Goal: Register for event/course

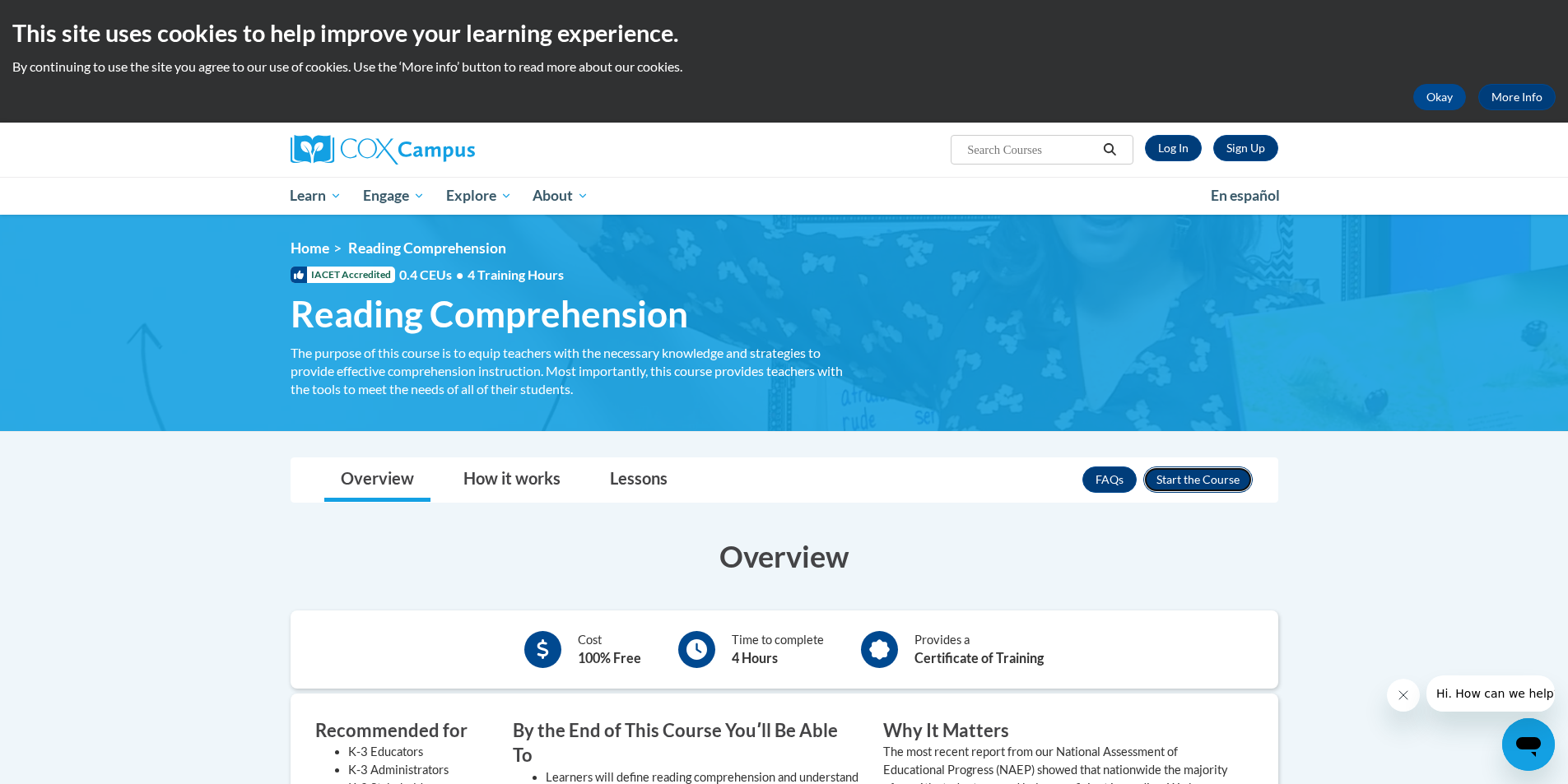
click at [1195, 490] on button "Enroll" at bounding box center [1198, 479] width 109 height 26
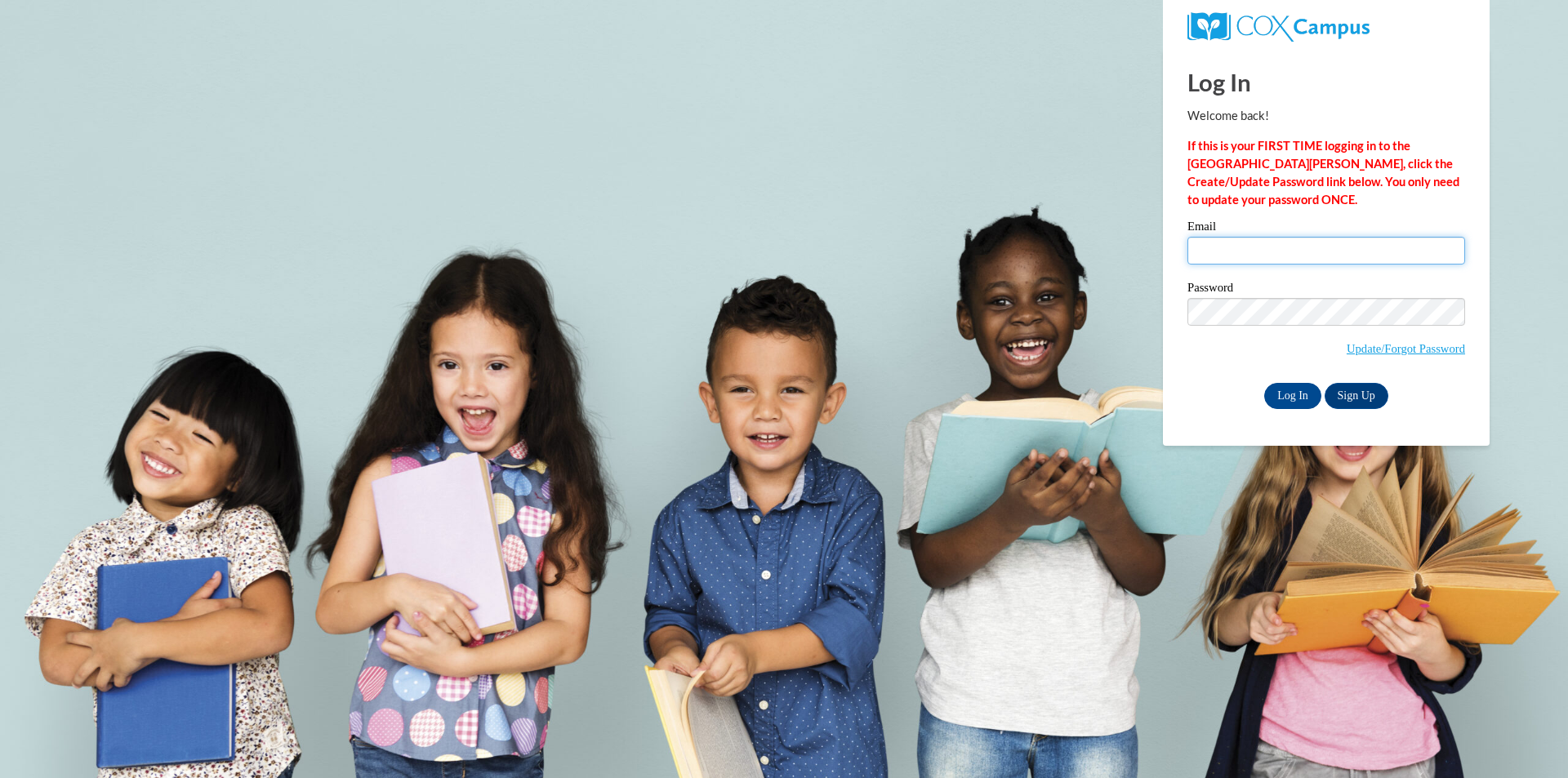
click at [1253, 253] on input "Email" at bounding box center [1325, 250] width 277 height 28
click at [1313, 257] on input "je" at bounding box center [1325, 250] width 277 height 28
type input "jessiwilson@valdosta.edu"
click at [1302, 399] on input "Log In" at bounding box center [1292, 396] width 57 height 26
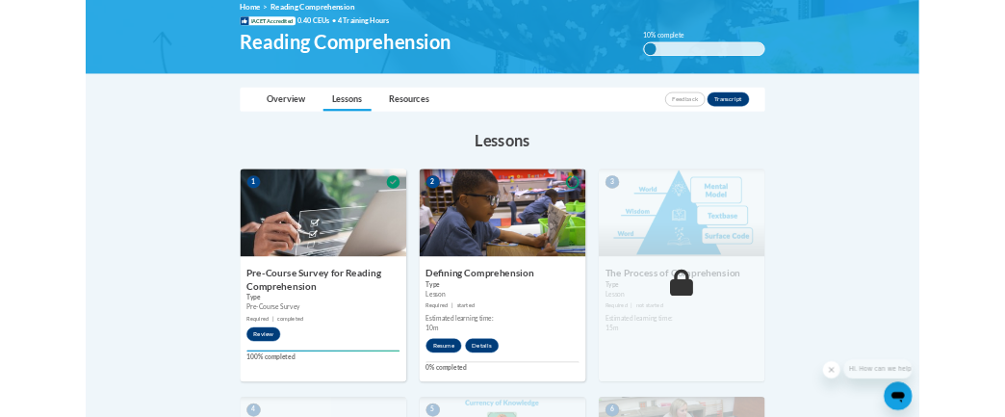
scroll to position [385, 0]
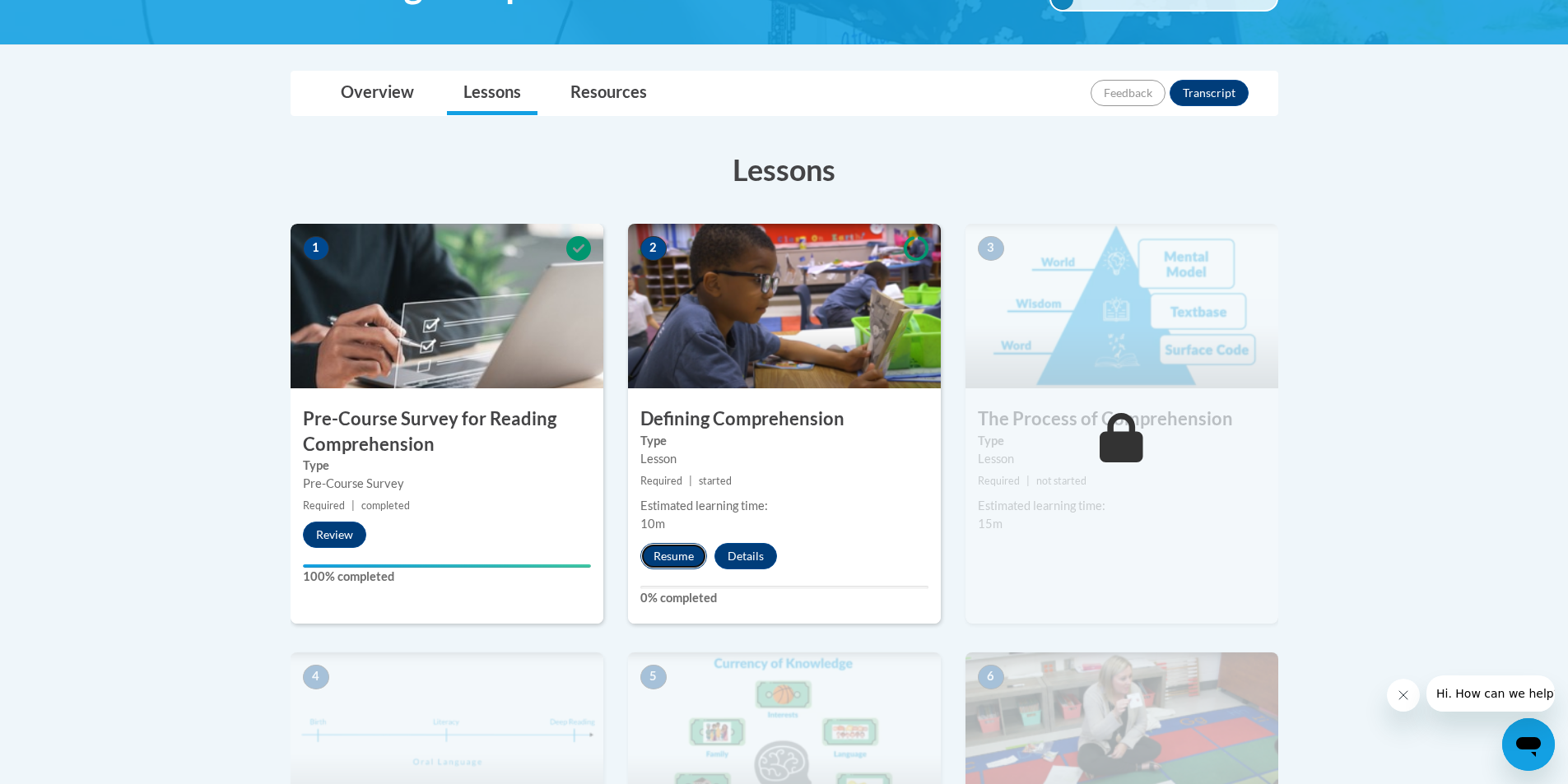
click at [668, 559] on button "Resume" at bounding box center [673, 556] width 67 height 26
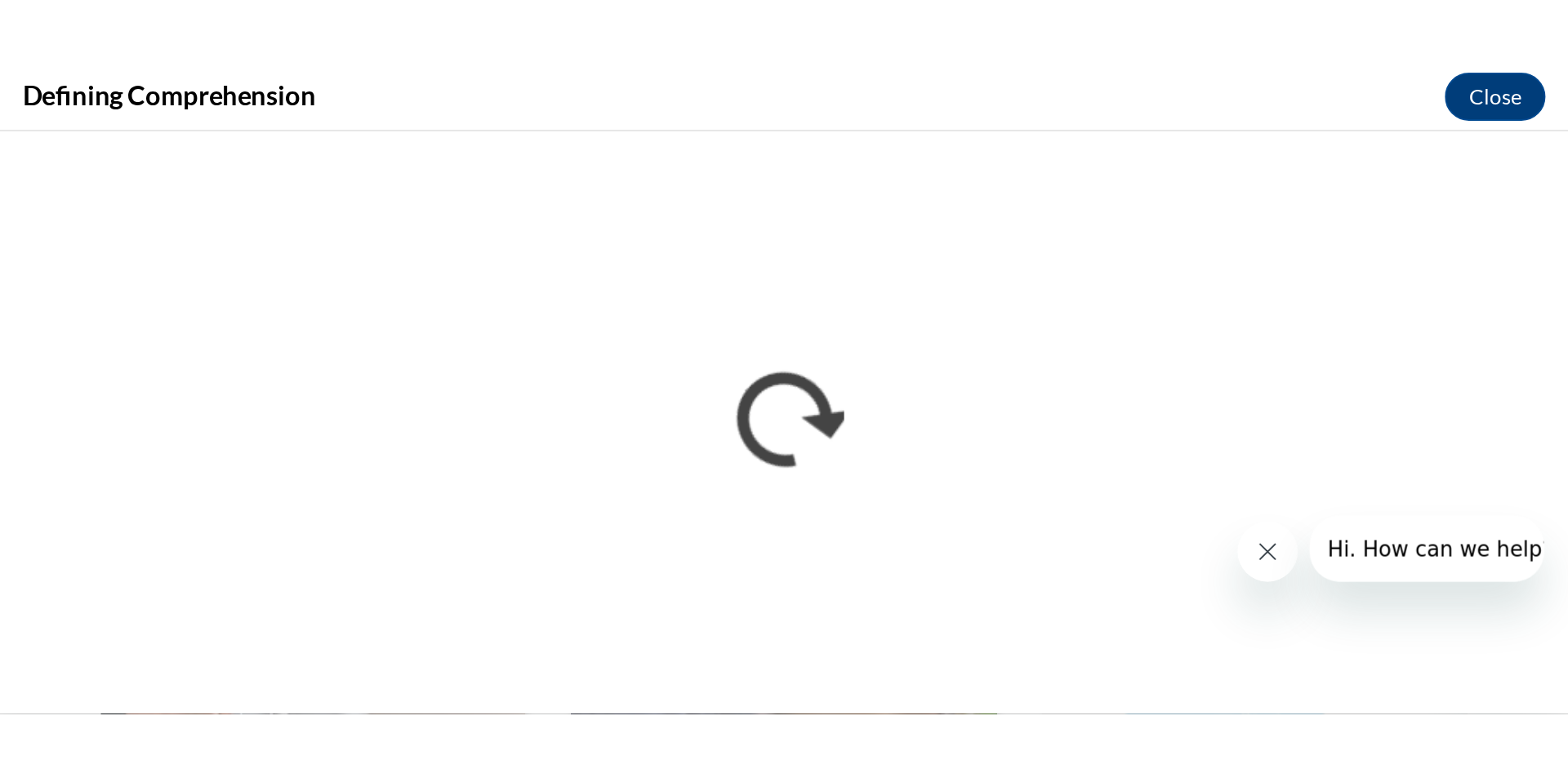
scroll to position [0, 0]
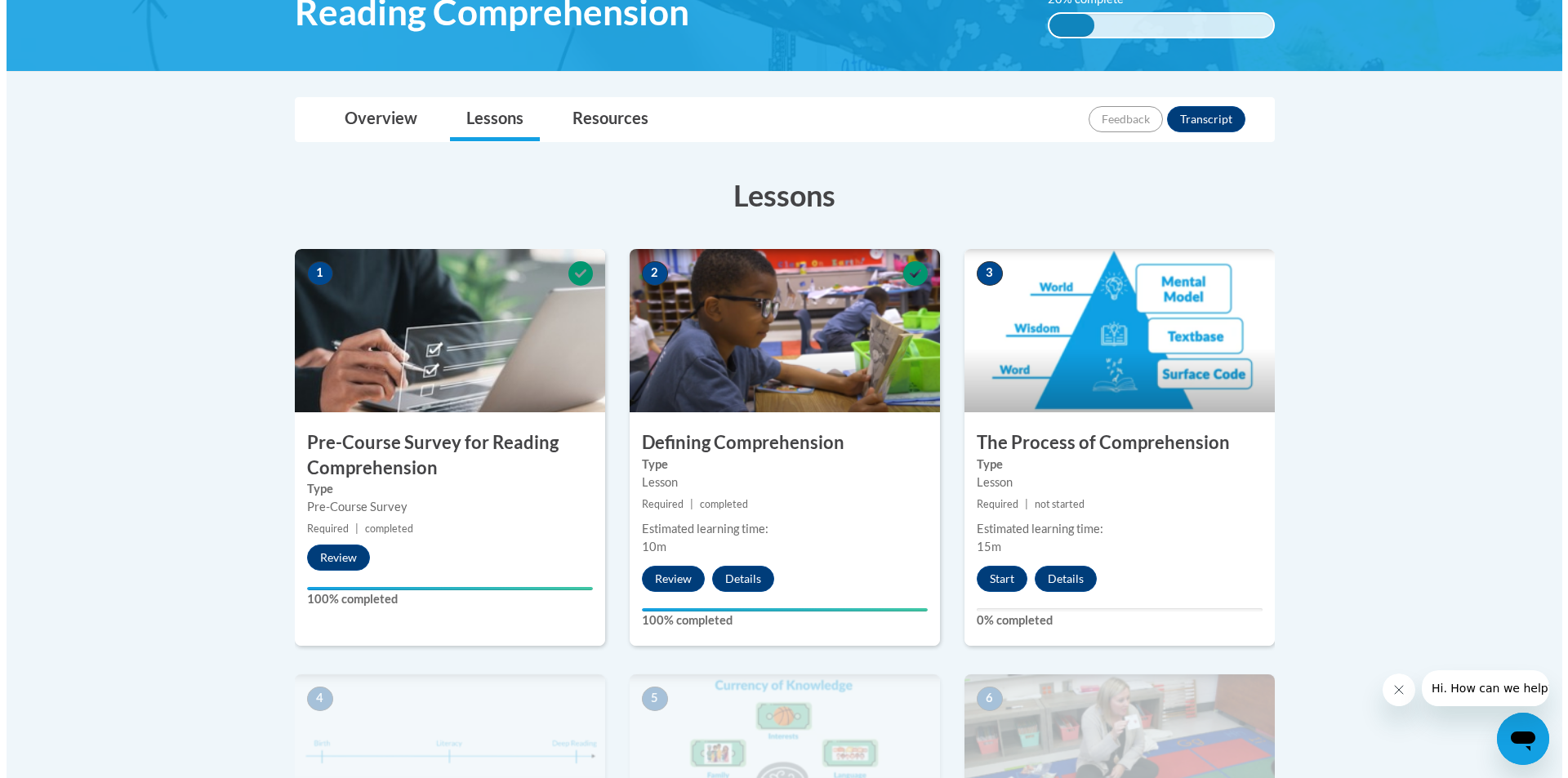
scroll to position [408, 0]
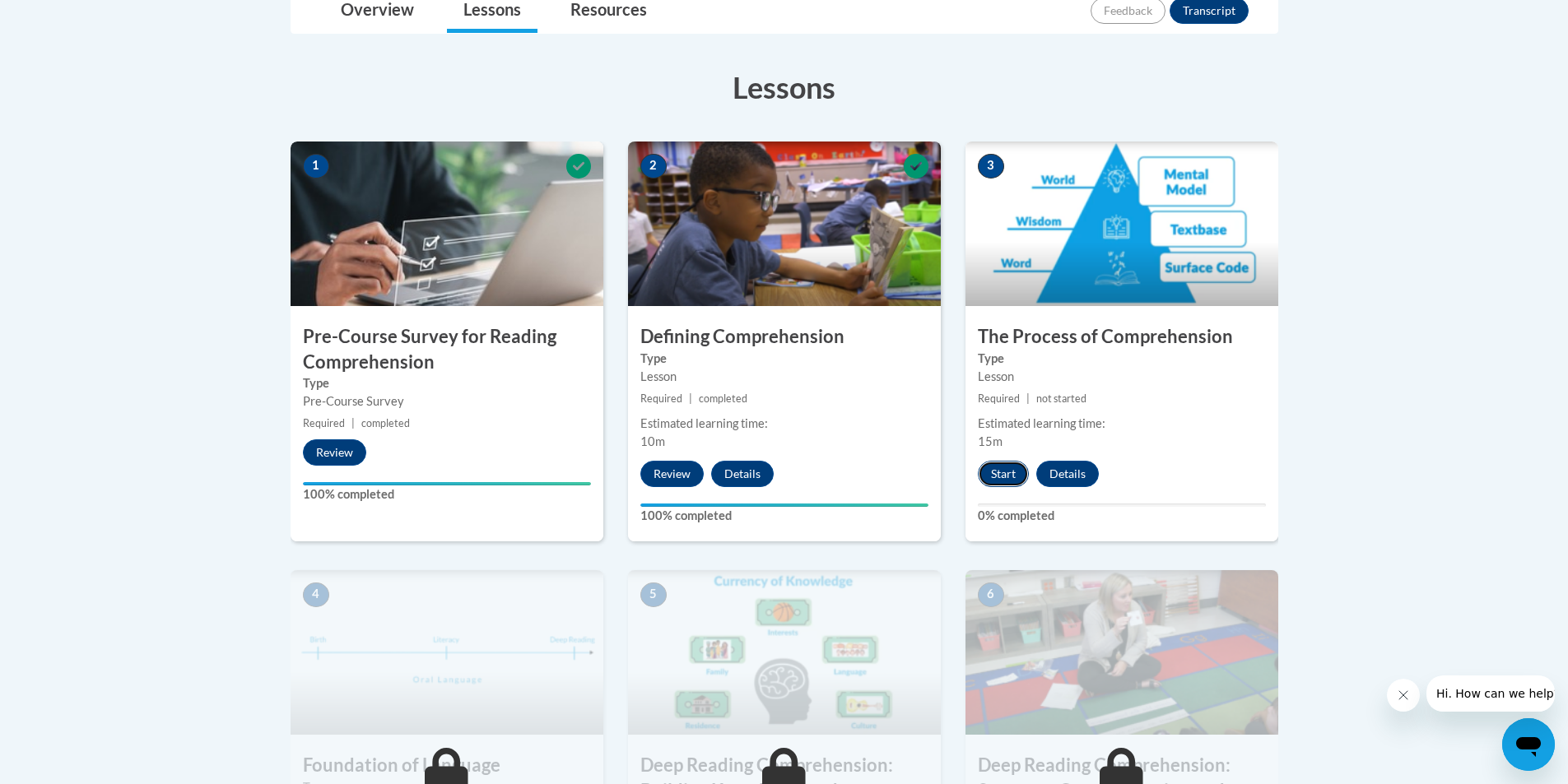
click at [1018, 477] on button "Start" at bounding box center [1003, 473] width 51 height 26
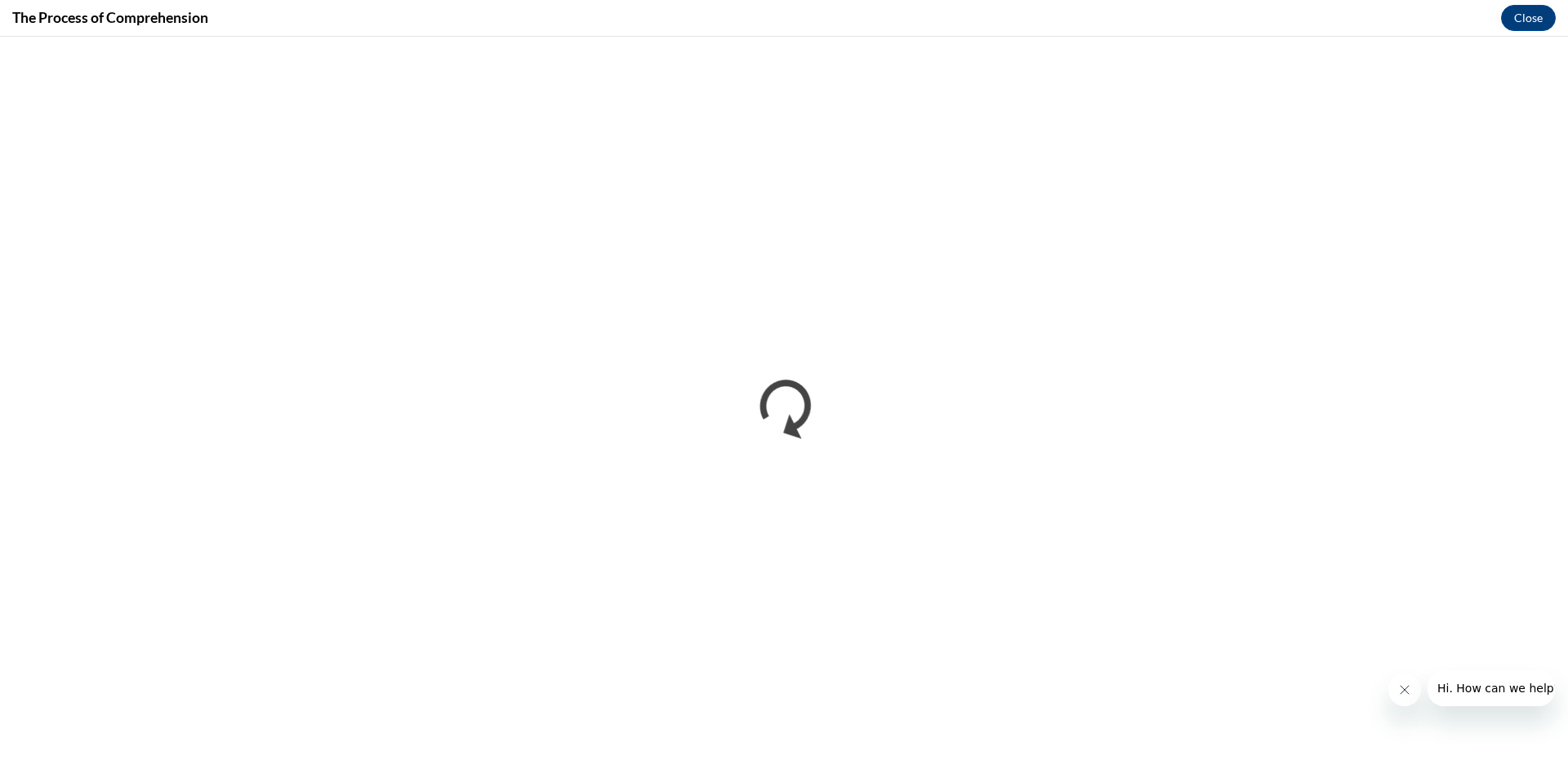
scroll to position [0, 0]
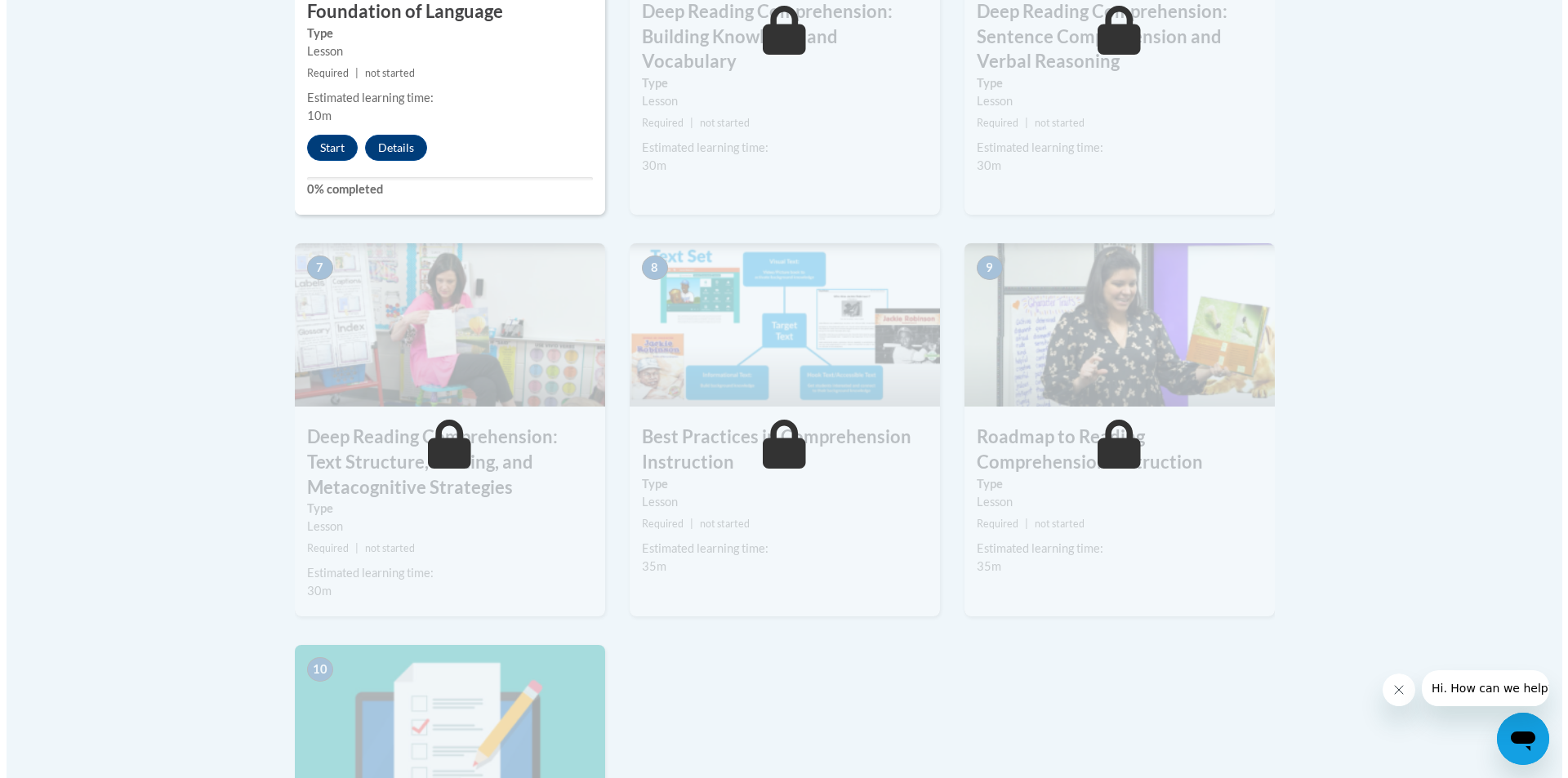
scroll to position [1061, 0]
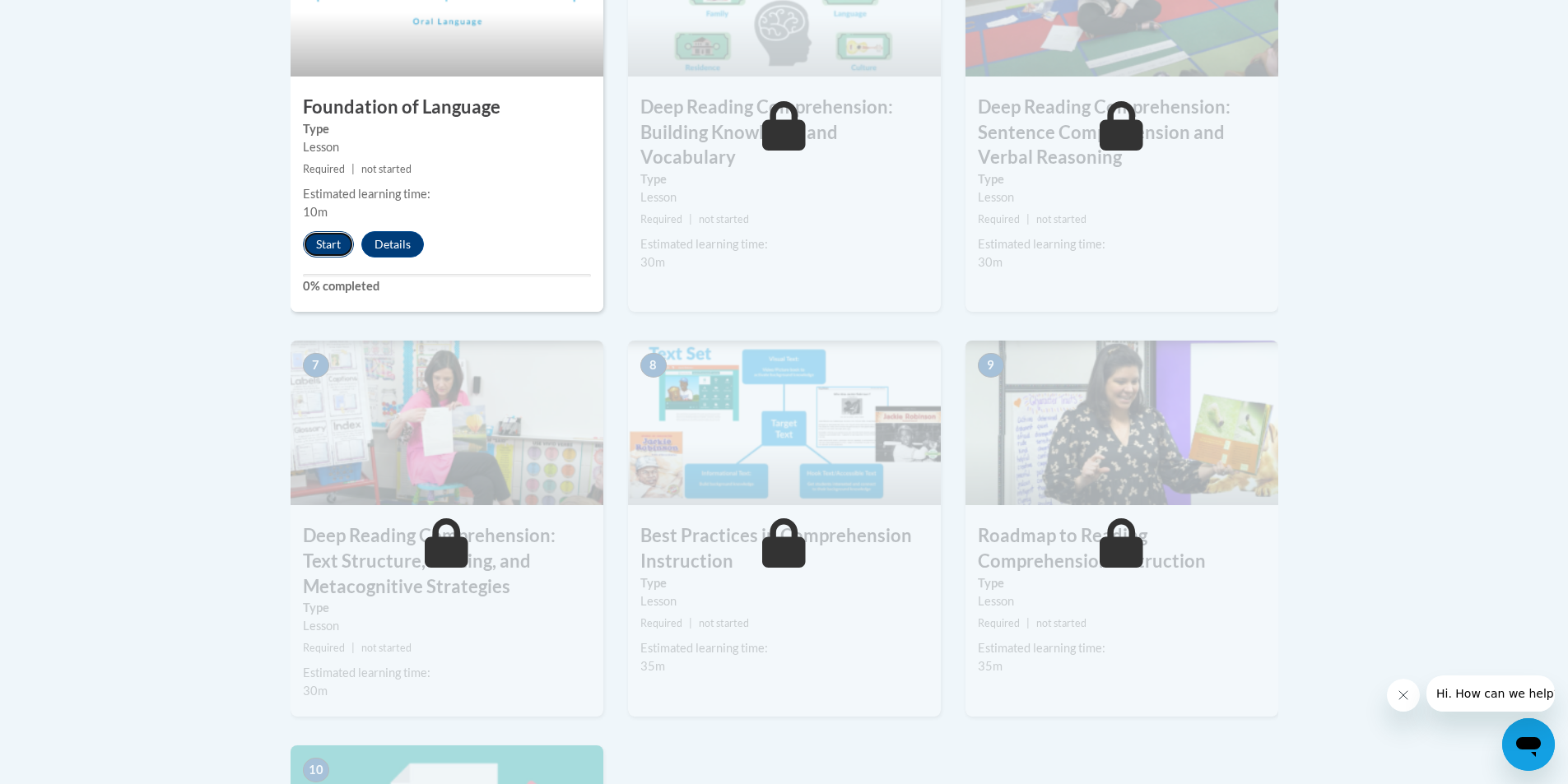
click at [325, 248] on button "Start" at bounding box center [328, 244] width 51 height 26
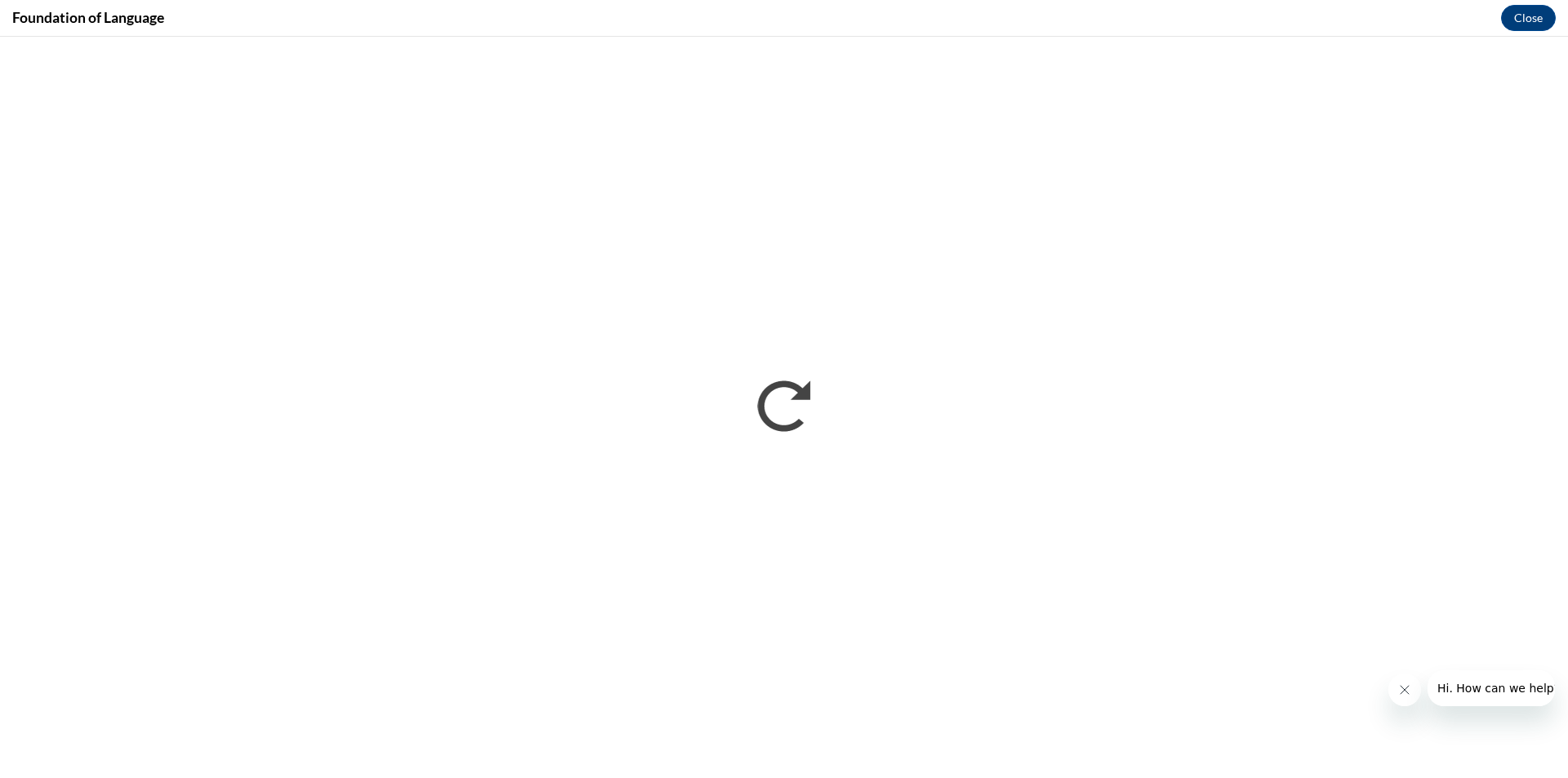
scroll to position [0, 0]
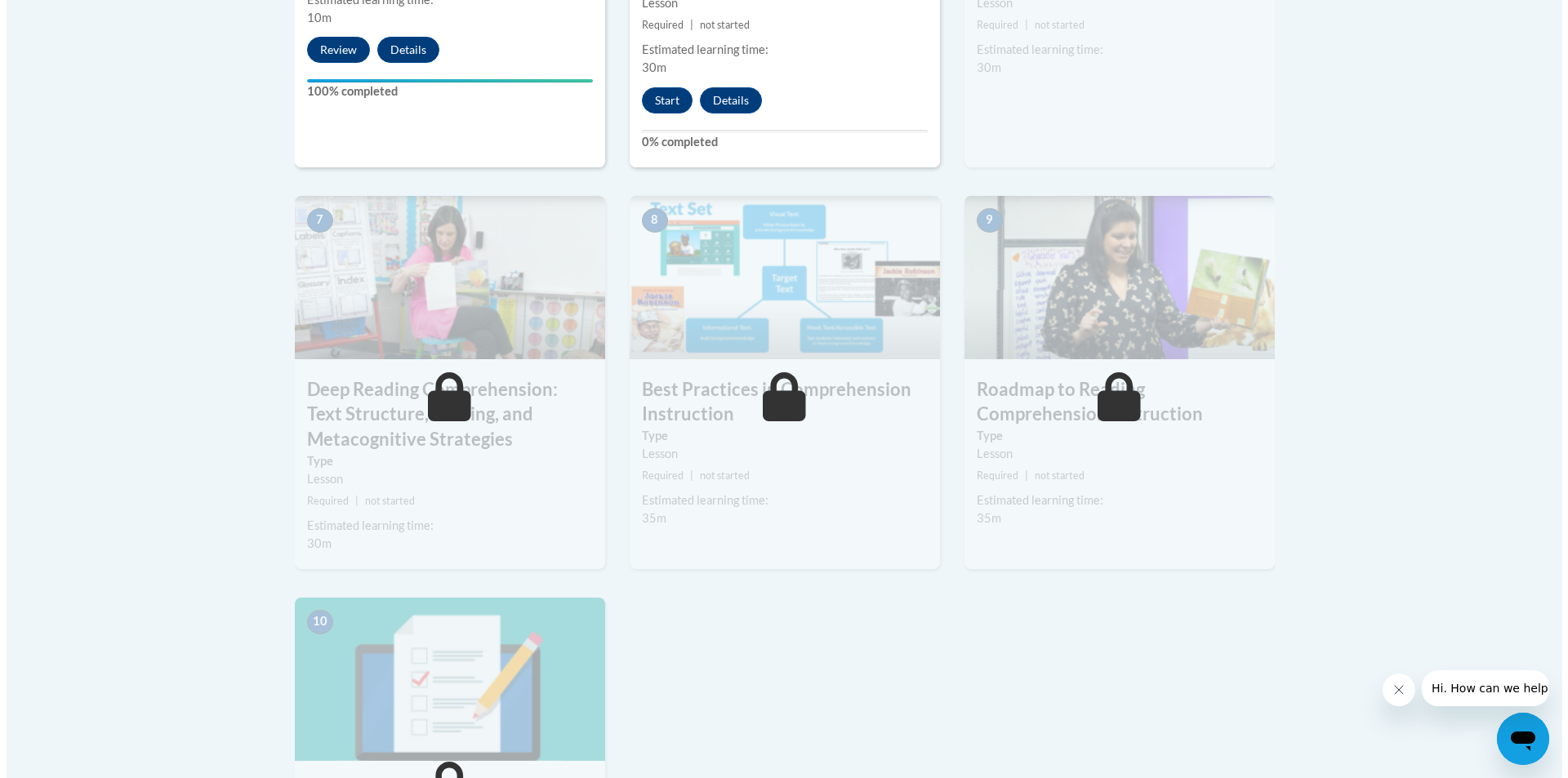
scroll to position [1225, 0]
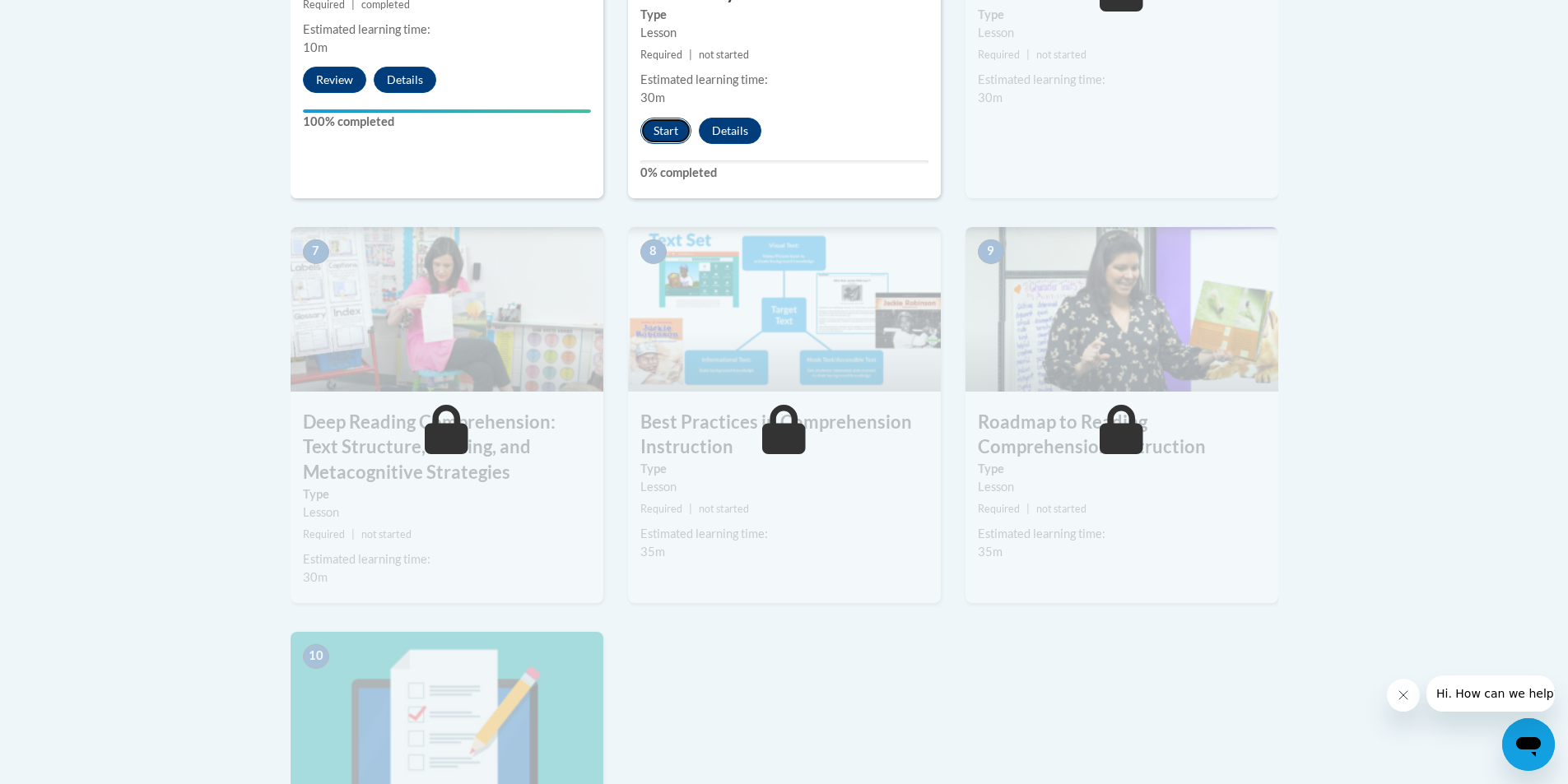
click at [660, 133] on button "Start" at bounding box center [666, 131] width 51 height 26
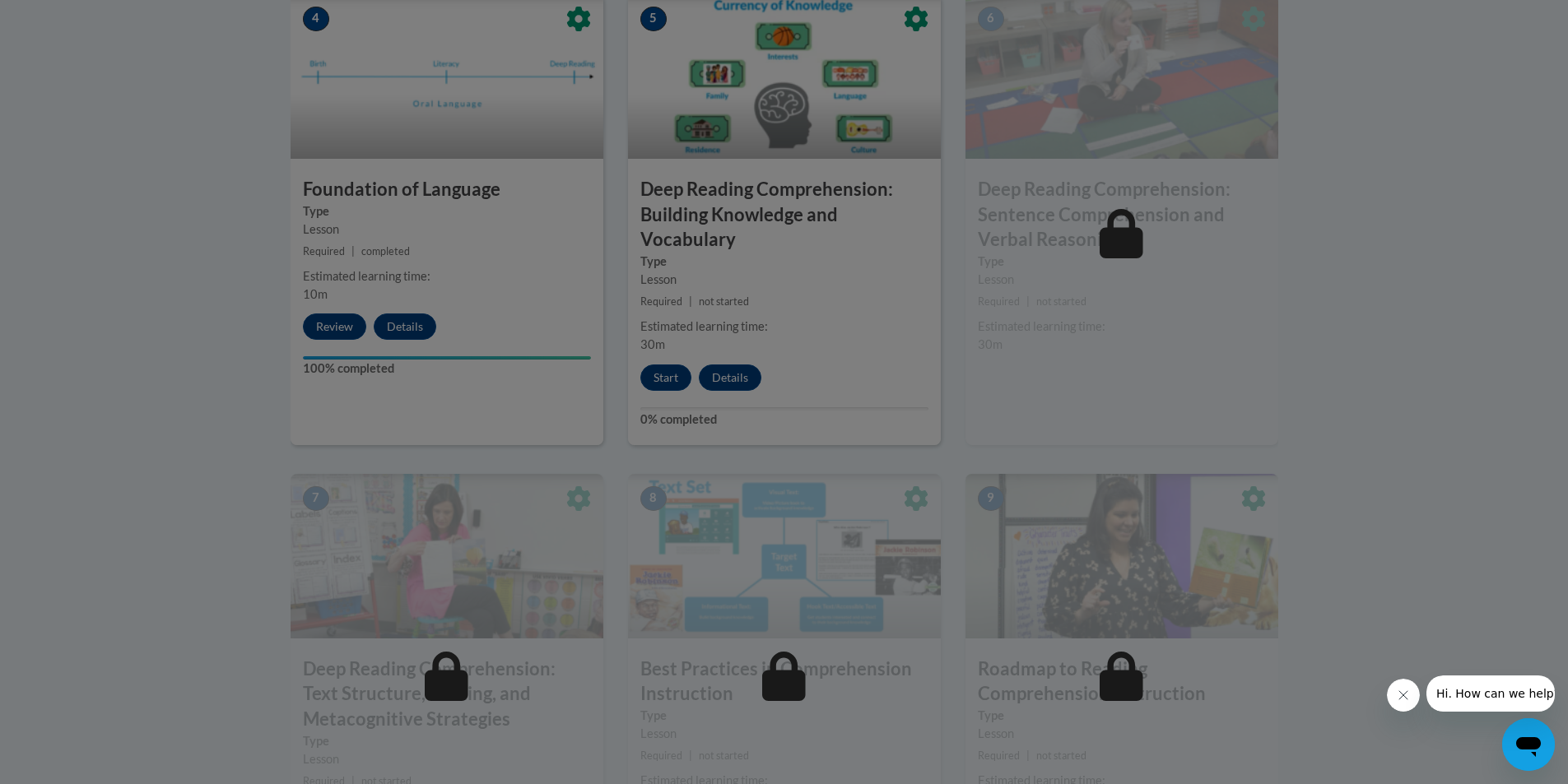
scroll to position [904, 0]
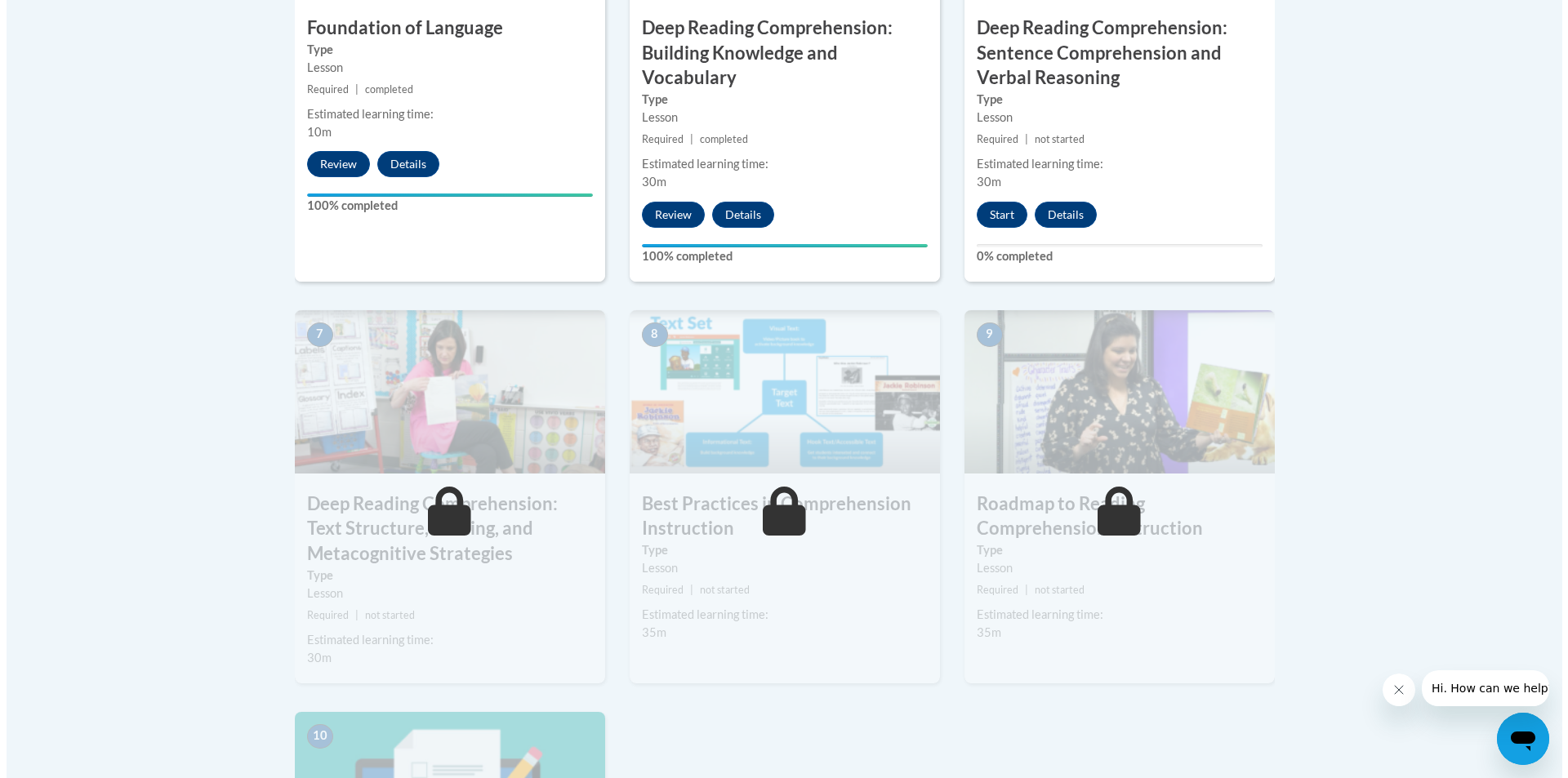
scroll to position [1142, 0]
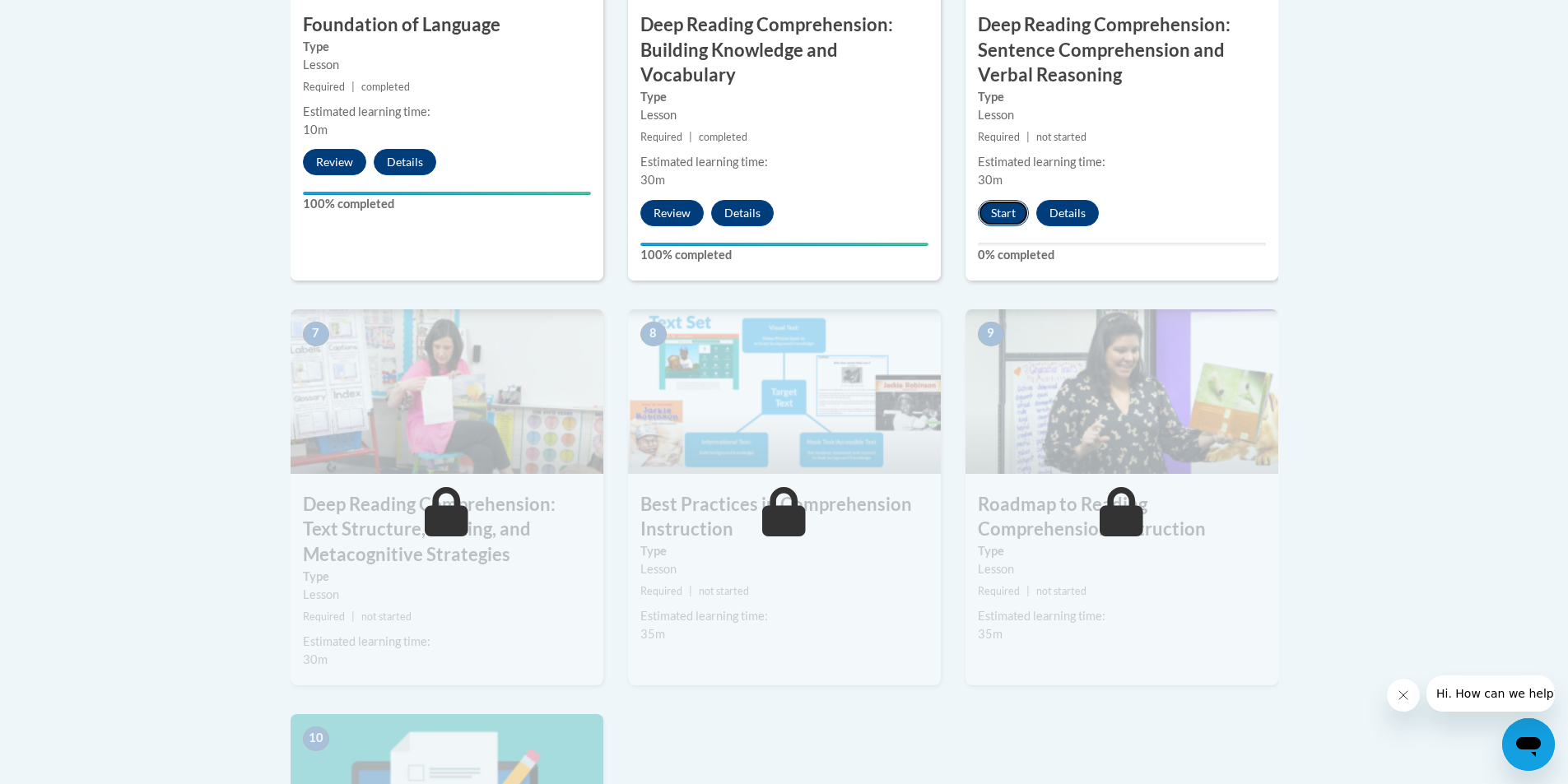
click at [998, 224] on button "Start" at bounding box center [1003, 213] width 51 height 26
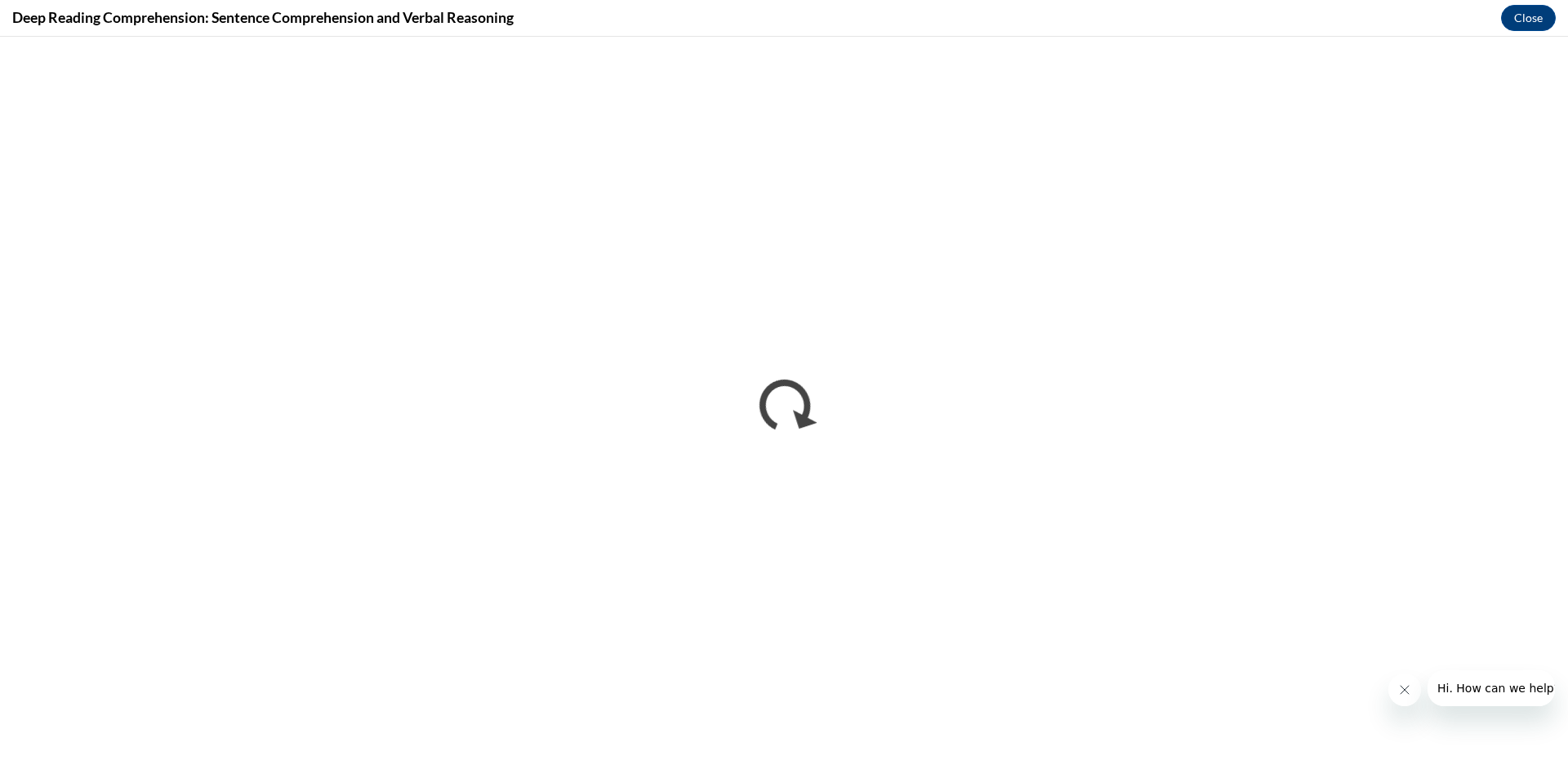
scroll to position [0, 0]
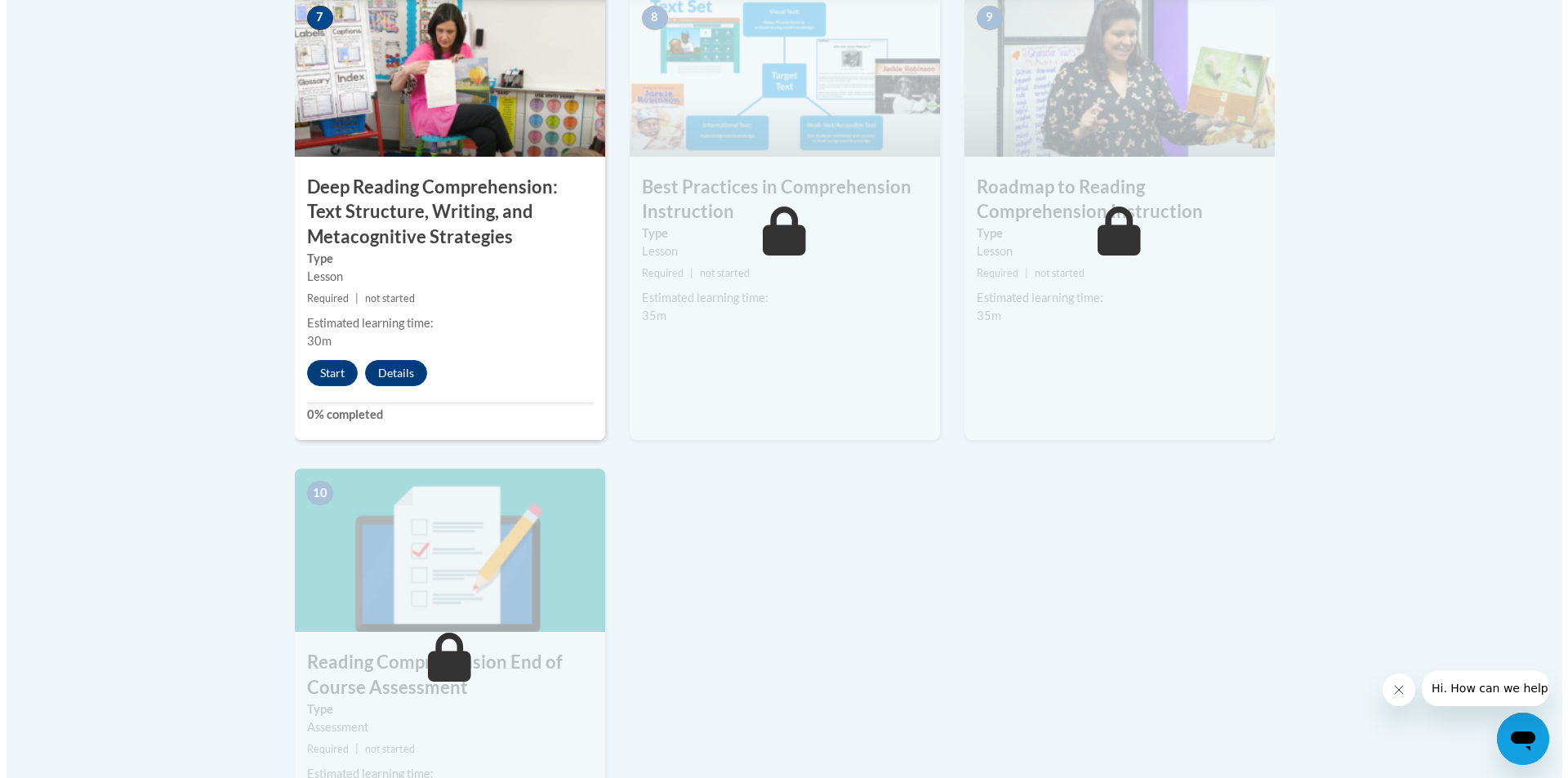
scroll to position [1551, 0]
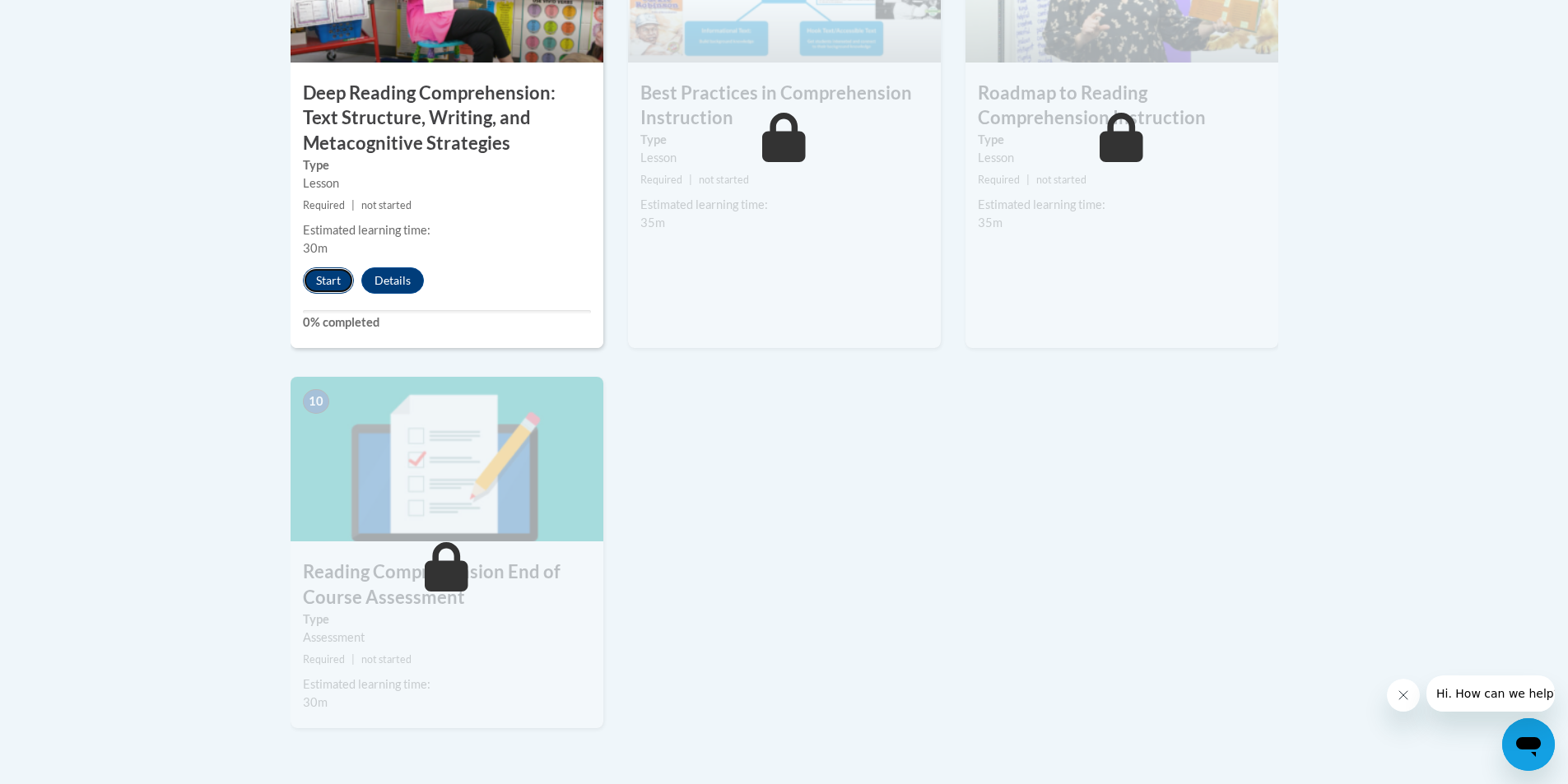
click at [323, 277] on button "Start" at bounding box center [328, 280] width 51 height 26
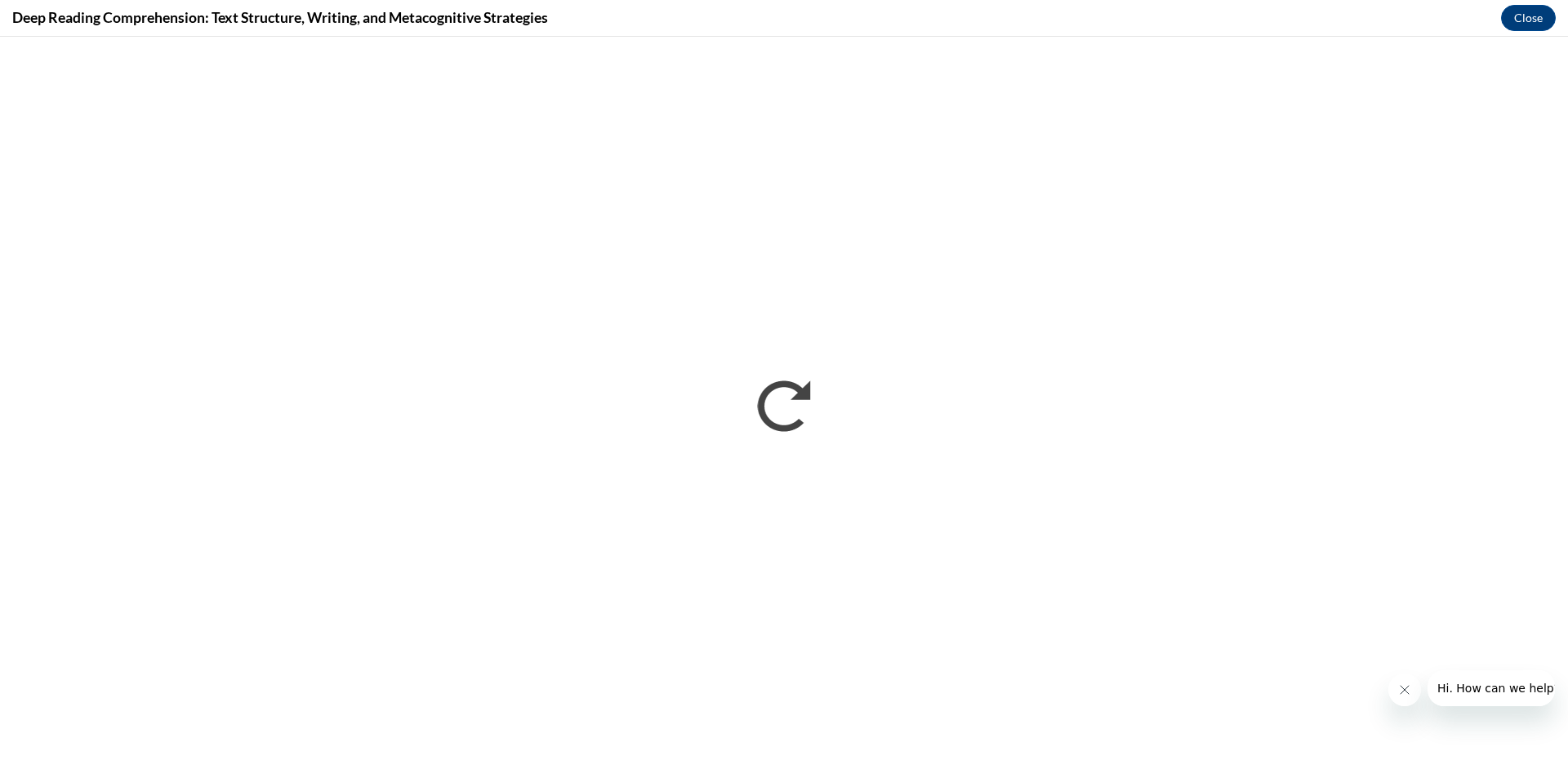
scroll to position [0, 0]
